Goal: Navigation & Orientation: Find specific page/section

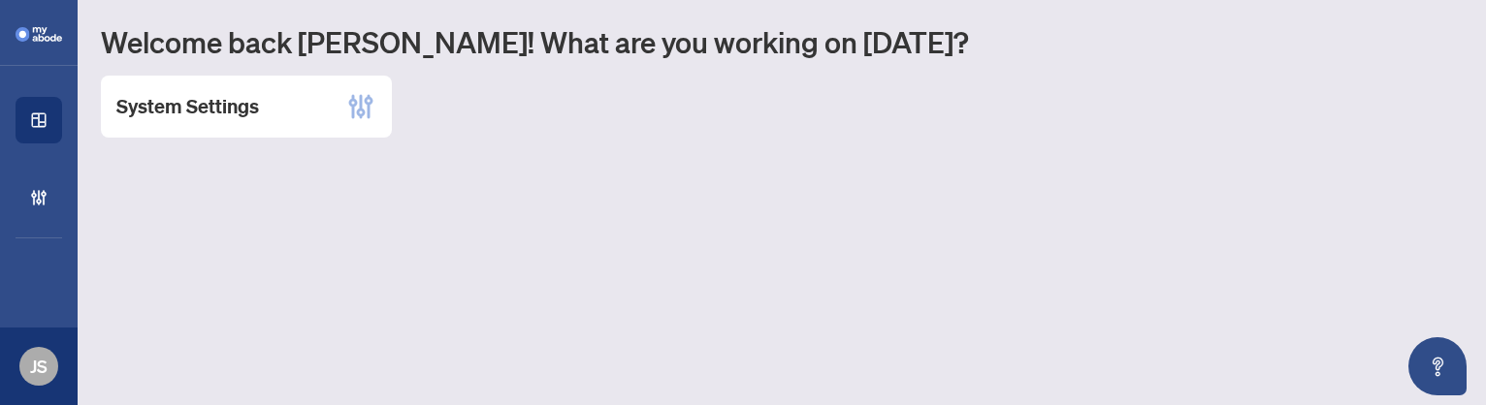
click at [518, 287] on main "Welcome back [PERSON_NAME]! What are you working on [DATE]? System Settings" at bounding box center [782, 202] width 1408 height 405
